Goal: Task Accomplishment & Management: Manage account settings

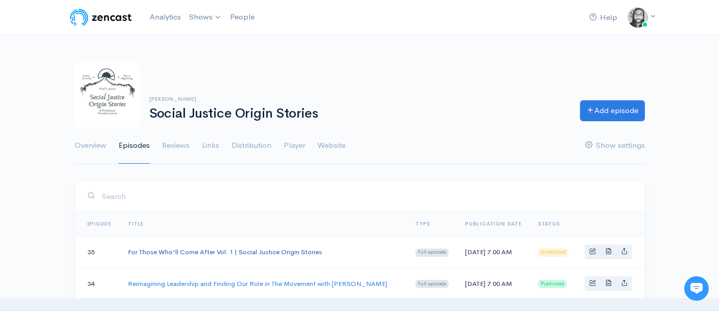
click at [174, 256] on link "For Those Who'll Come After Vol. 1 | Social Justice Origin Stories" at bounding box center [225, 251] width 194 height 9
click at [401, 87] on div "[PERSON_NAME] Social Justice Origin Stories Add episode" at bounding box center [359, 94] width 583 height 65
click at [105, 24] on img at bounding box center [100, 17] width 65 height 20
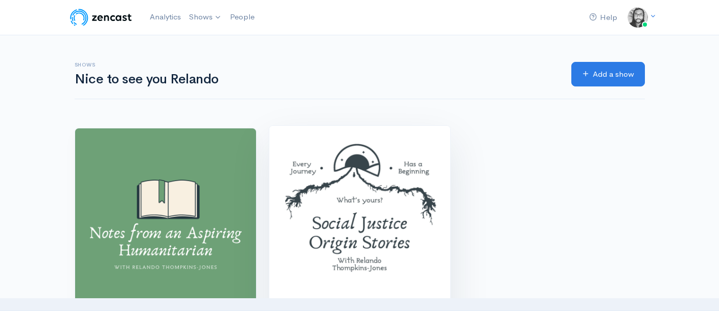
click at [332, 186] on img at bounding box center [359, 216] width 181 height 181
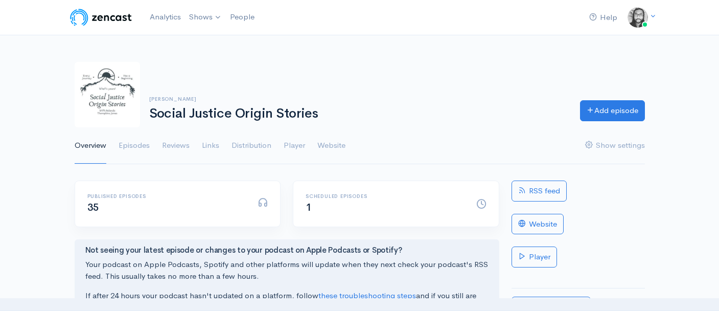
click at [374, 75] on div "[PERSON_NAME] Social Justice Origin Stories Add episode" at bounding box center [359, 94] width 583 height 65
click at [390, 68] on div "[PERSON_NAME] Social Justice Origin Stories Add episode" at bounding box center [359, 94] width 583 height 65
